Goal: Information Seeking & Learning: Learn about a topic

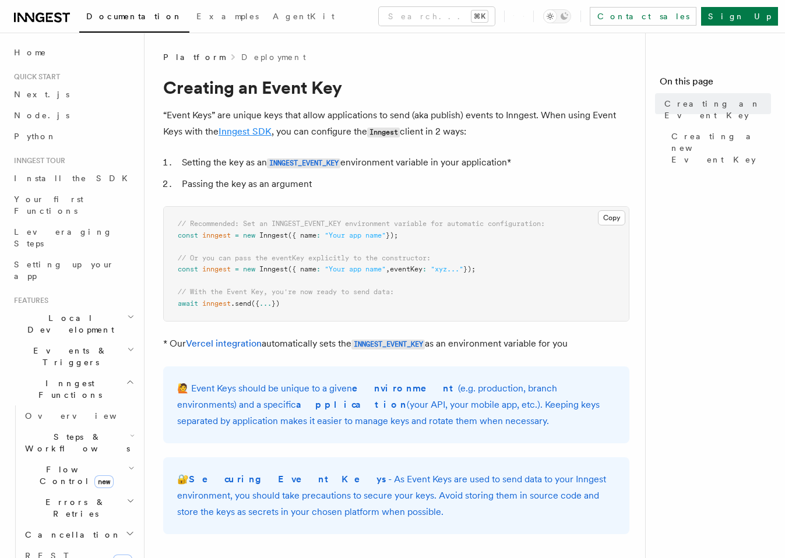
click at [255, 132] on link "Inngest SDK" at bounding box center [245, 131] width 53 height 11
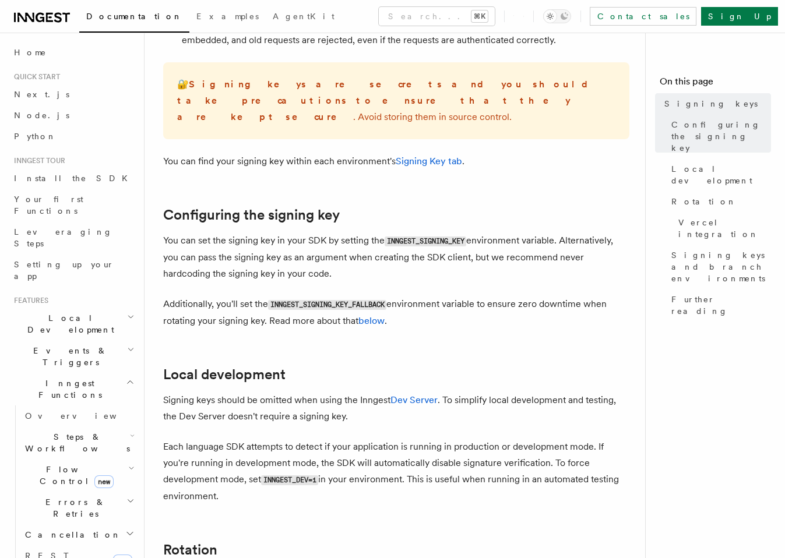
scroll to position [286, 0]
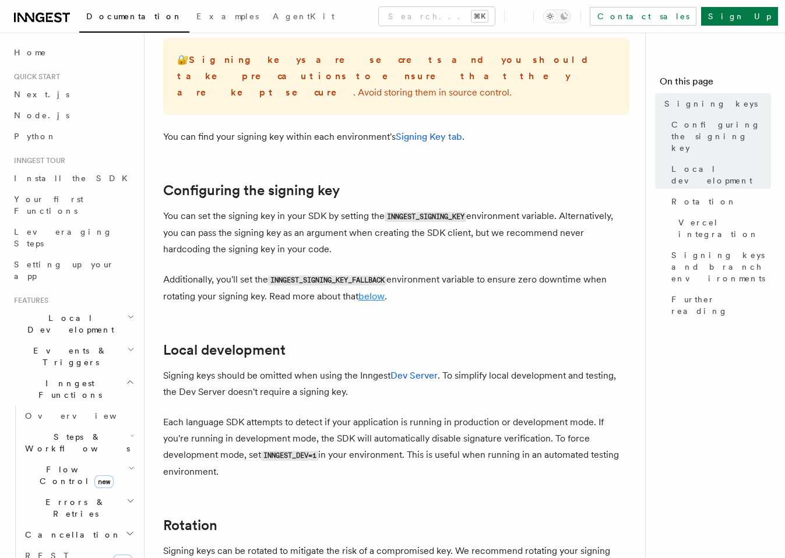
click at [376, 291] on link "below" at bounding box center [371, 296] width 26 height 11
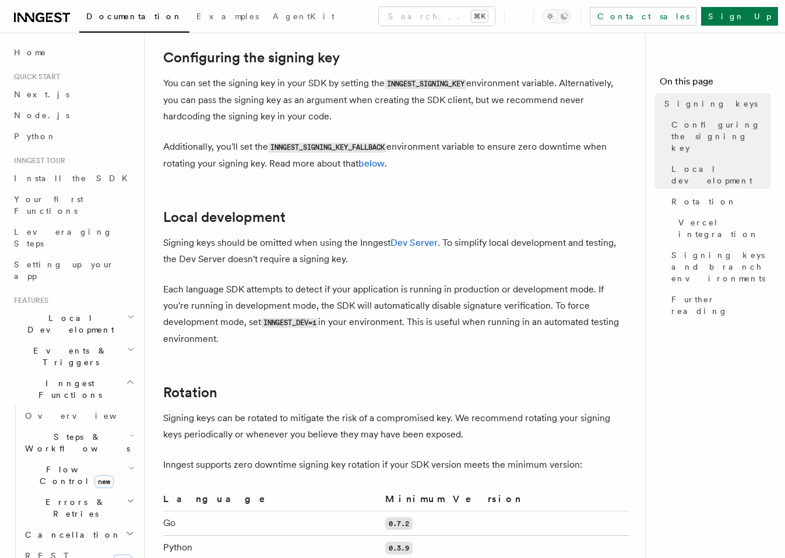
scroll to position [436, 0]
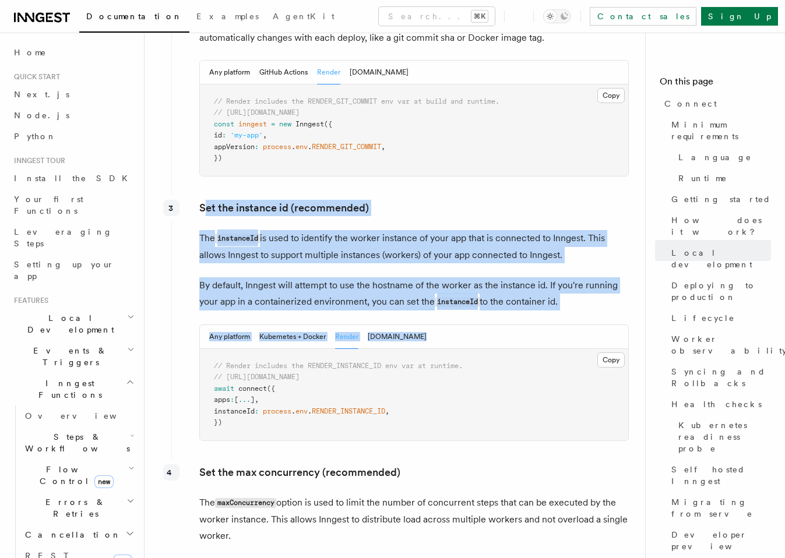
click at [87, 373] on h2 "Inngest Functions" at bounding box center [73, 389] width 128 height 33
click at [90, 406] on h2 "Realtime new" at bounding box center [73, 416] width 128 height 21
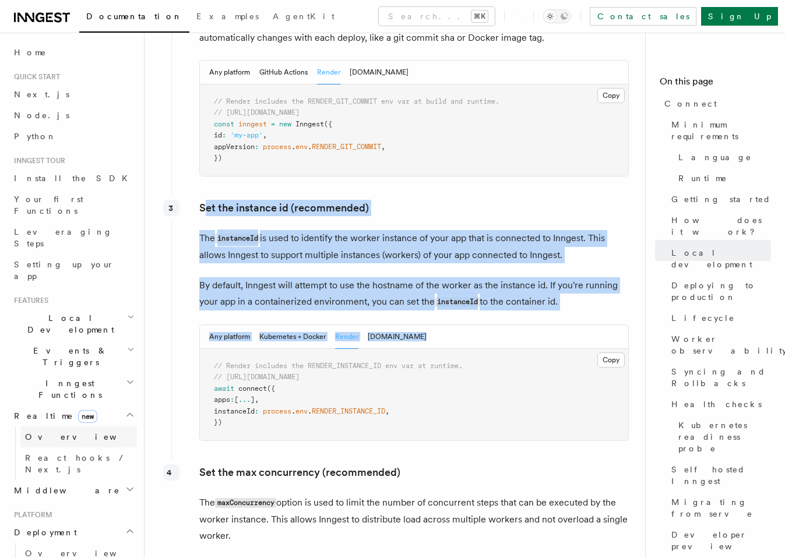
click at [70, 427] on link "Overview" at bounding box center [78, 437] width 117 height 21
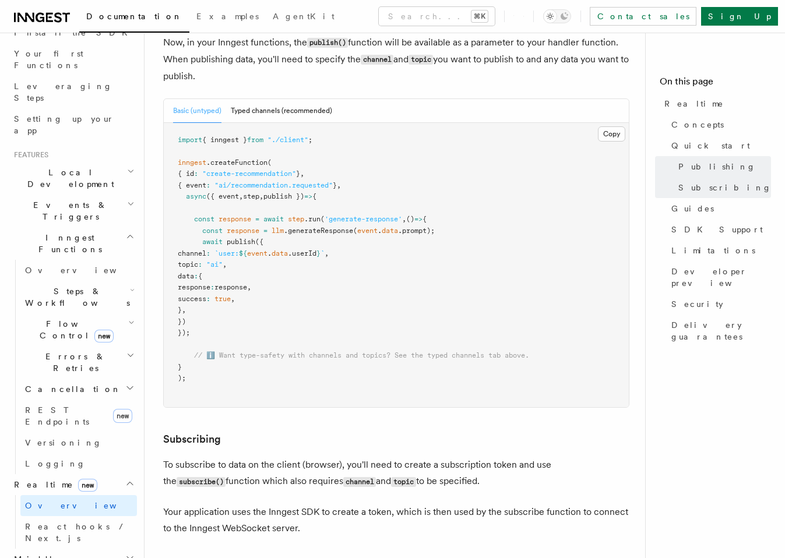
scroll to position [161, 0]
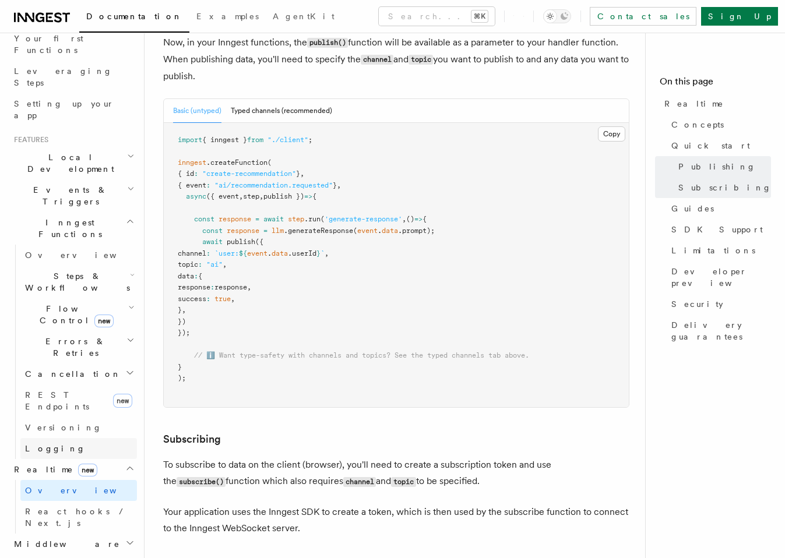
click at [55, 444] on span "Logging" at bounding box center [55, 448] width 61 height 9
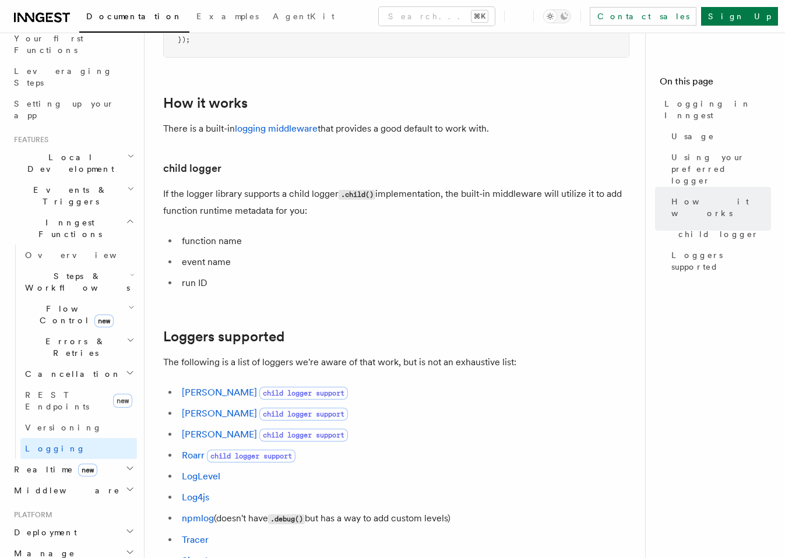
scroll to position [1335, 0]
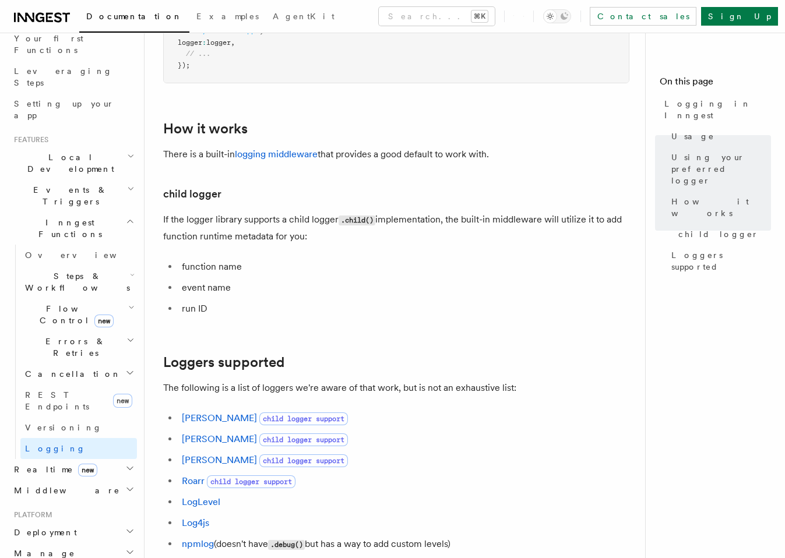
click at [87, 459] on h2 "Realtime new" at bounding box center [73, 469] width 128 height 21
click at [55, 486] on span "Overview" at bounding box center [85, 490] width 120 height 9
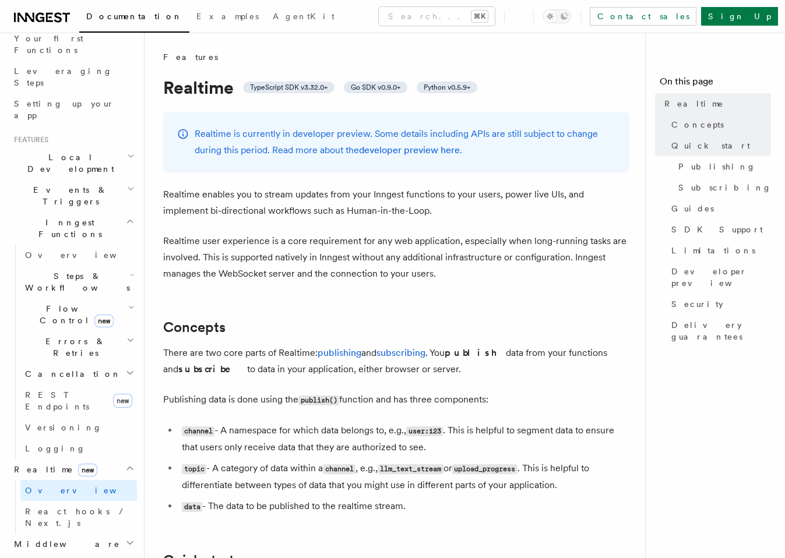
click at [59, 336] on span "Errors & Retries" at bounding box center [73, 347] width 106 height 23
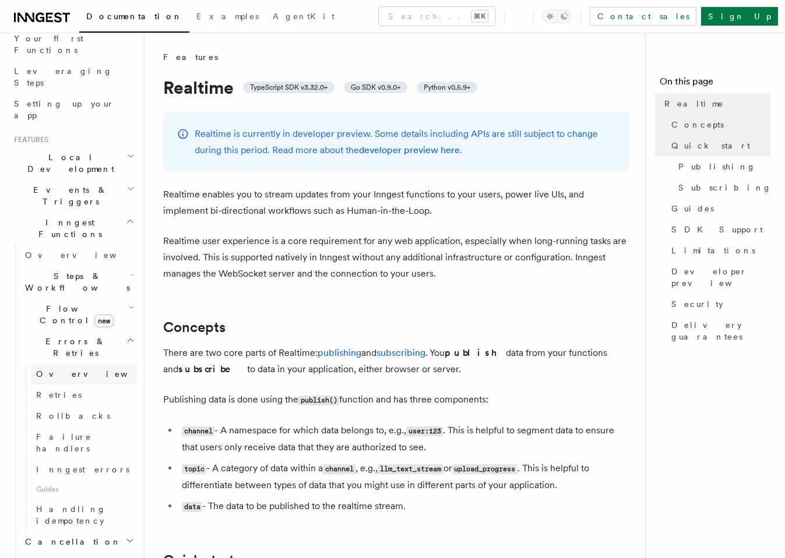
click at [61, 369] on span "Overview" at bounding box center [96, 373] width 120 height 9
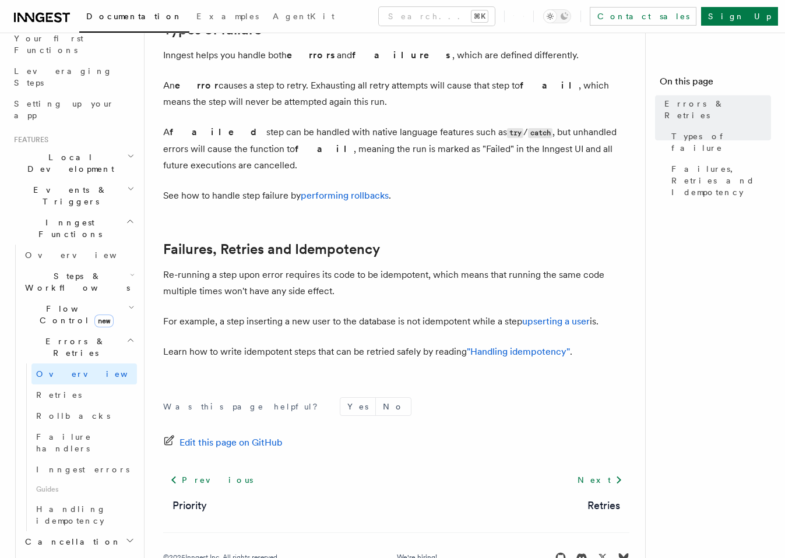
scroll to position [444, 0]
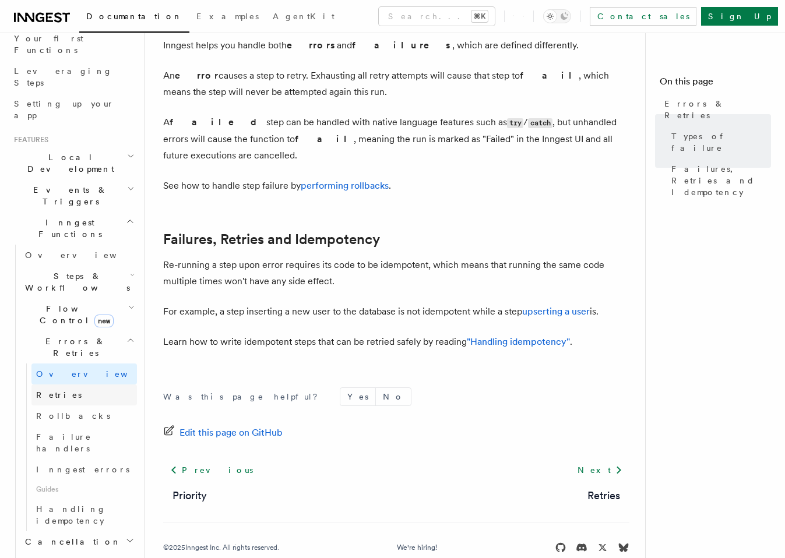
click at [64, 385] on link "Retries" at bounding box center [83, 395] width 105 height 21
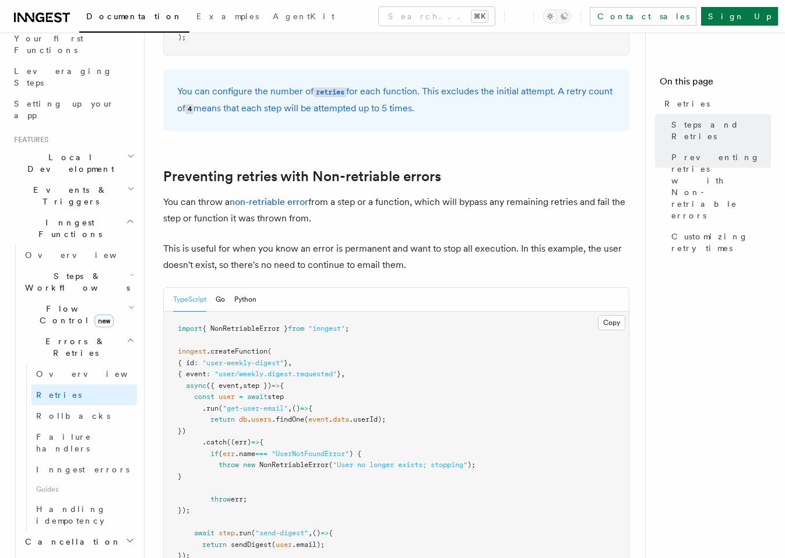
scroll to position [1166, 0]
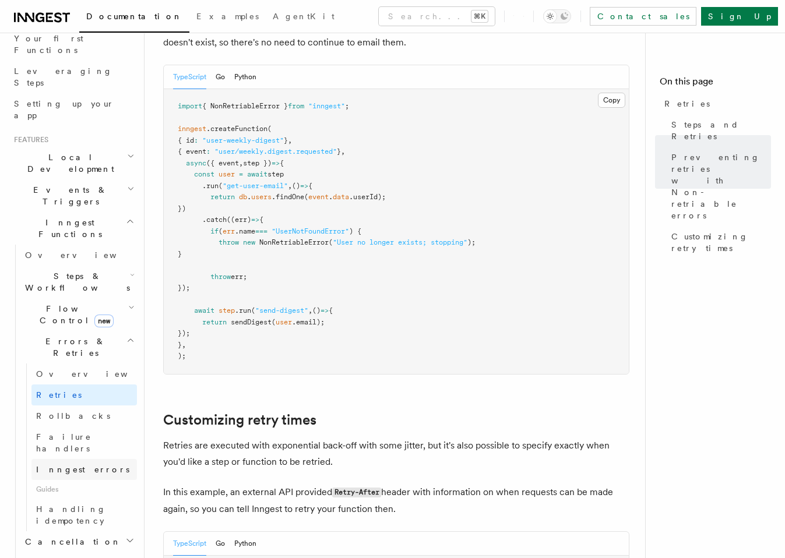
click at [85, 465] on span "Inngest errors" at bounding box center [82, 469] width 93 height 9
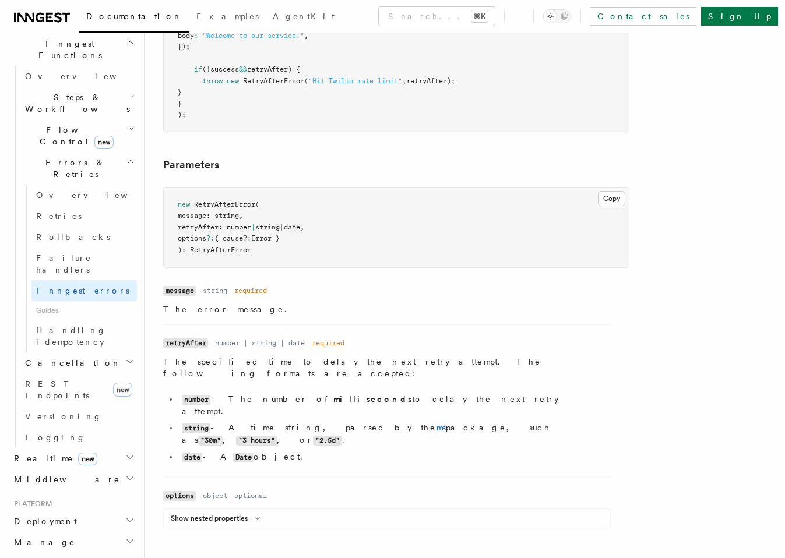
scroll to position [340, 0]
click at [79, 325] on span "Handling idempotency" at bounding box center [71, 335] width 70 height 21
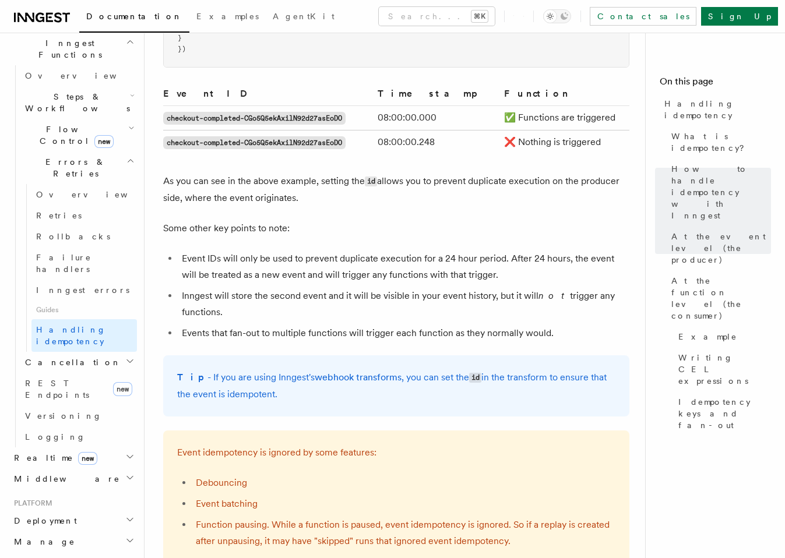
scroll to position [755, 0]
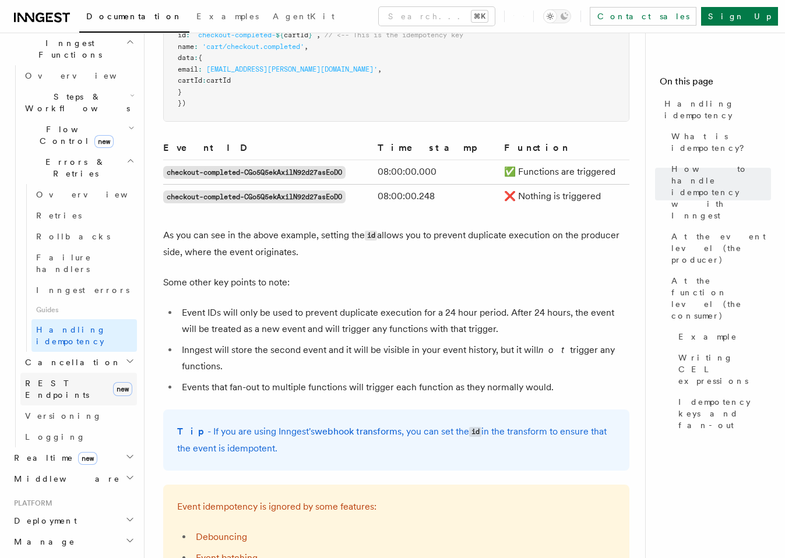
click at [70, 378] on span "REST Endpoints" at bounding box center [66, 389] width 83 height 23
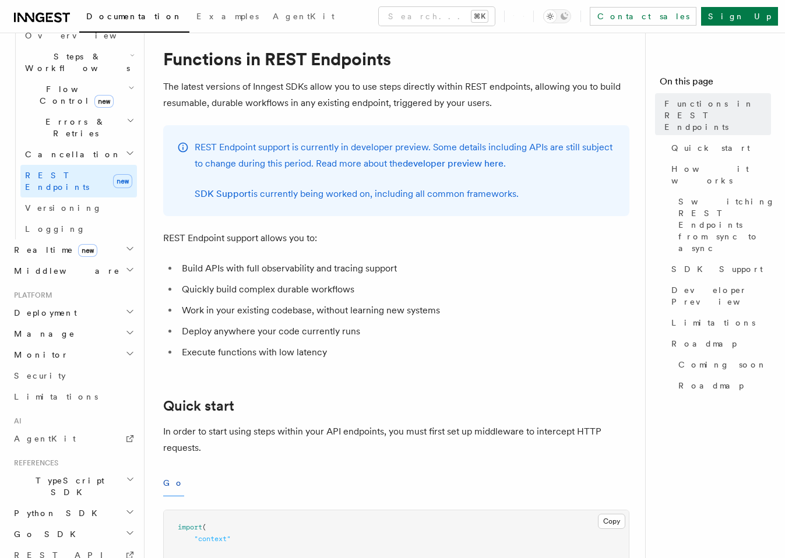
scroll to position [379, 0]
click at [59, 199] on link "Versioning" at bounding box center [78, 209] width 117 height 21
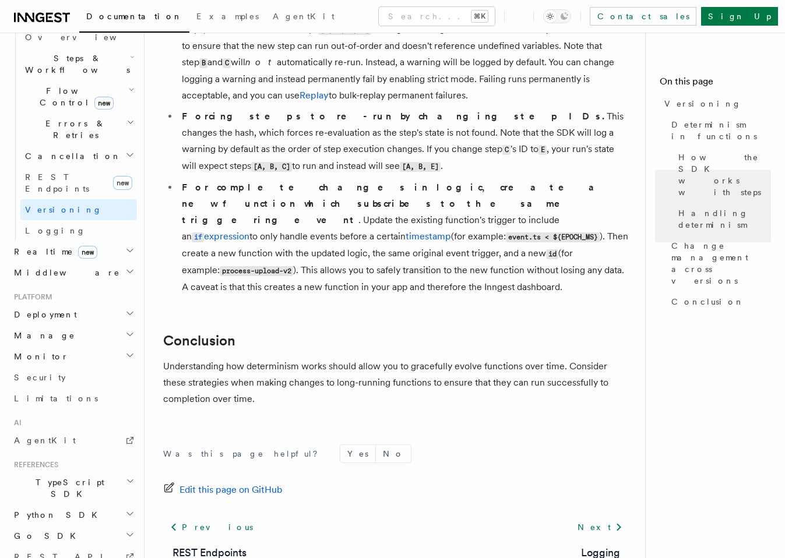
scroll to position [895, 0]
click at [97, 325] on h2 "Manage" at bounding box center [73, 335] width 128 height 21
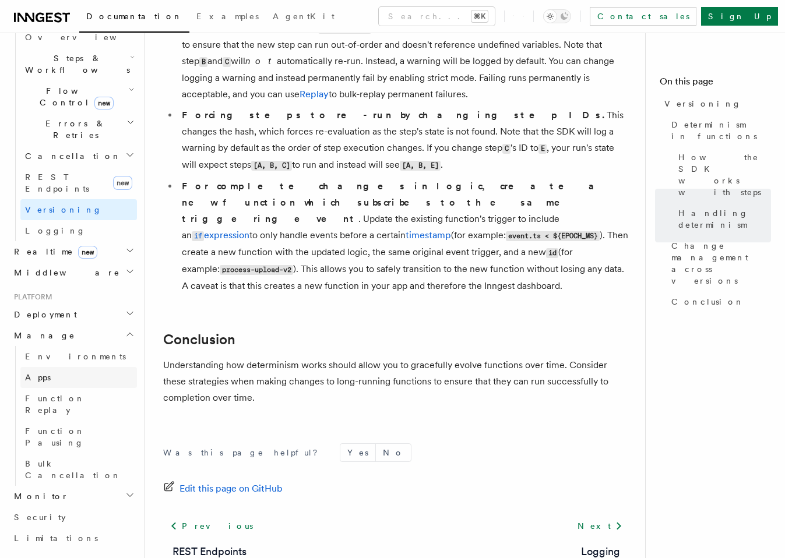
click at [58, 367] on link "Apps" at bounding box center [78, 377] width 117 height 21
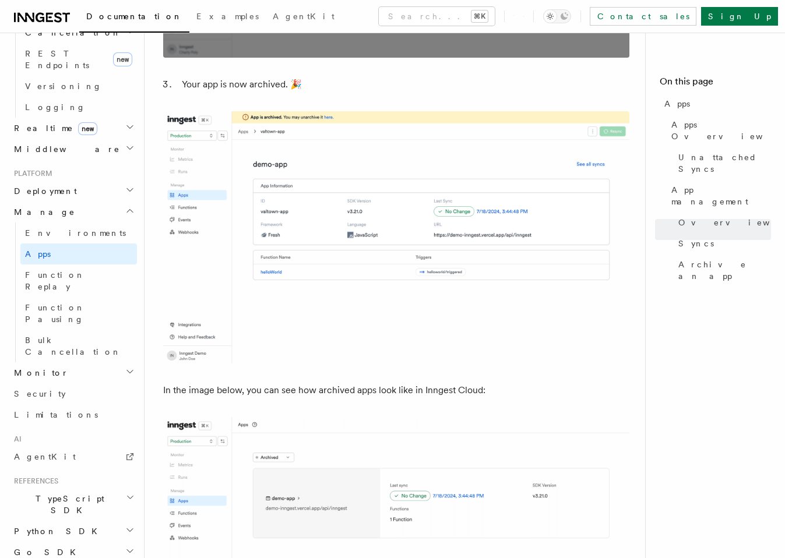
scroll to position [2901, 0]
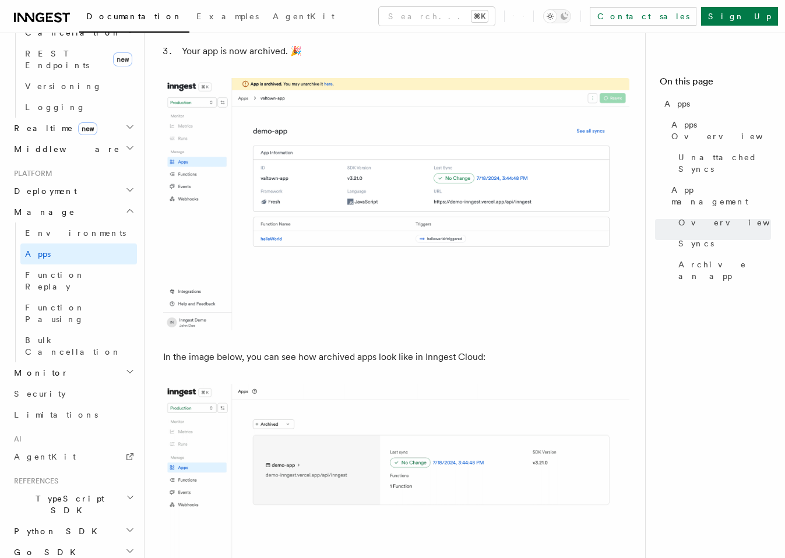
click at [90, 363] on h2 "Monitor" at bounding box center [73, 373] width 128 height 21
click at [80, 383] on link "Insights new" at bounding box center [78, 394] width 117 height 23
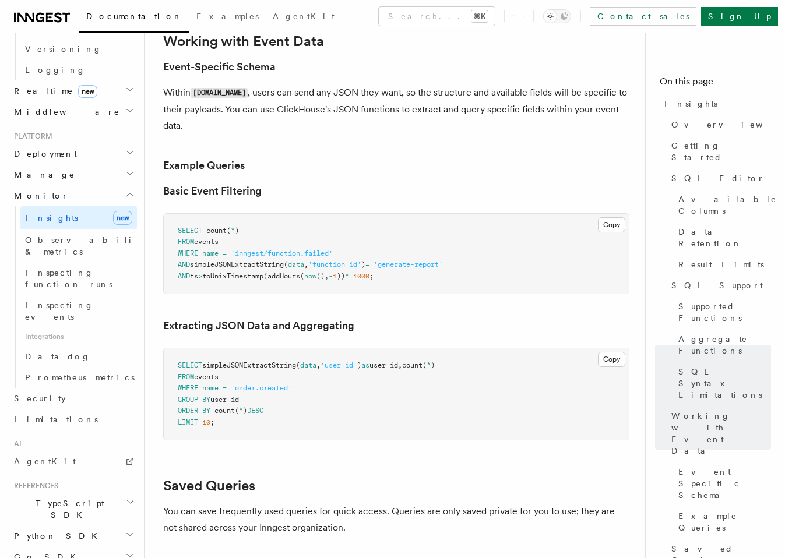
scroll to position [544, 0]
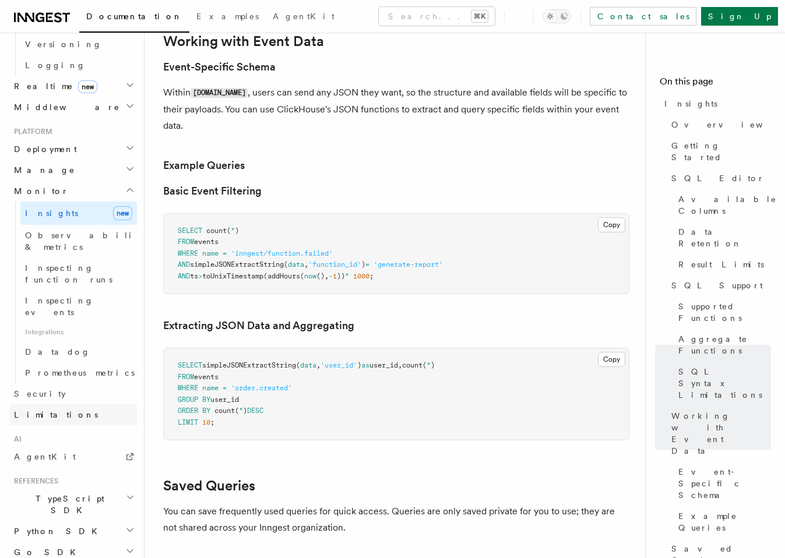
click at [61, 404] on link "Limitations" at bounding box center [73, 414] width 128 height 21
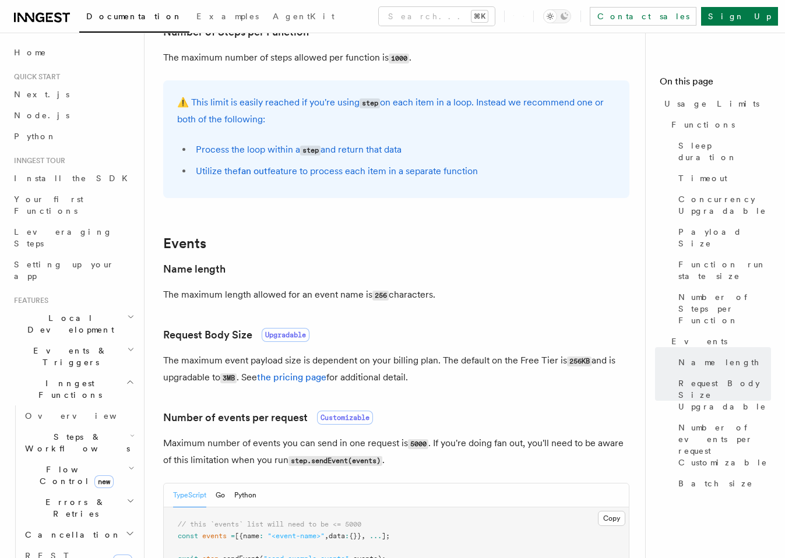
scroll to position [679, 0]
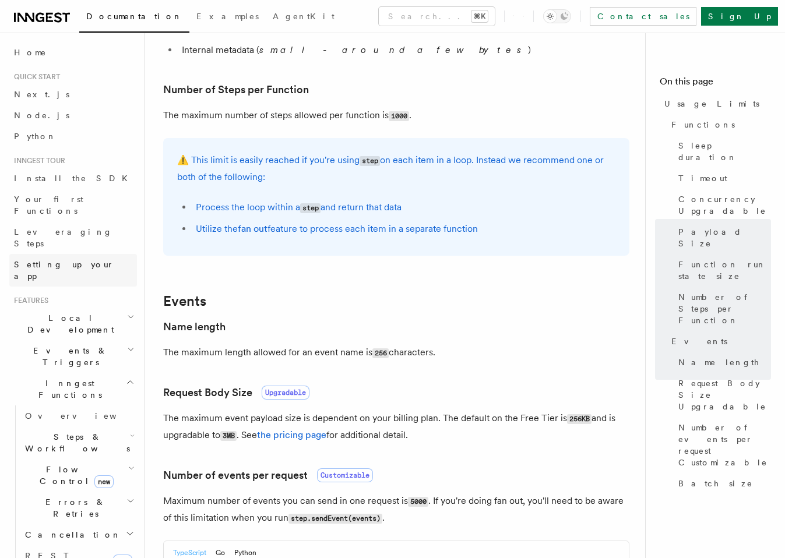
click at [75, 260] on span "Setting up your app" at bounding box center [64, 270] width 100 height 21
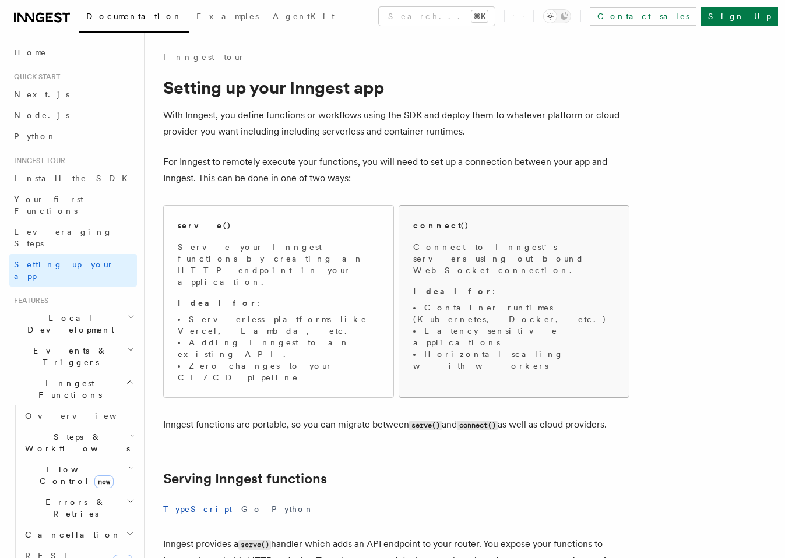
click at [529, 349] on li "Horizontal scaling with workers" at bounding box center [514, 360] width 202 height 23
